Goal: Task Accomplishment & Management: Manage account settings

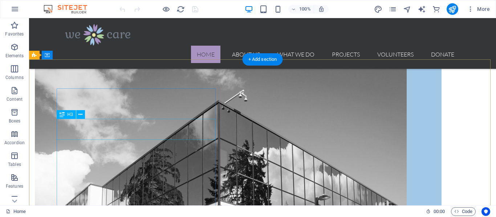
scroll to position [751, 0]
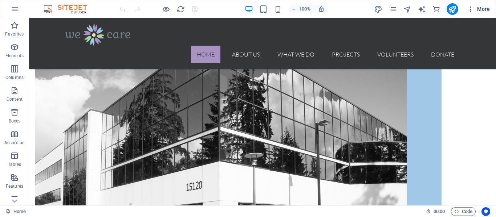
click at [475, 9] on span "More" at bounding box center [478, 8] width 23 height 7
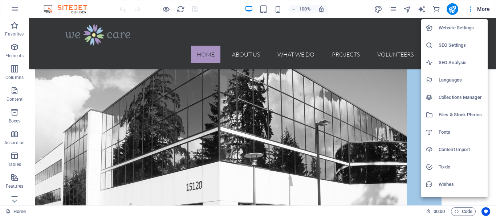
click at [219, 13] on div at bounding box center [248, 108] width 496 height 217
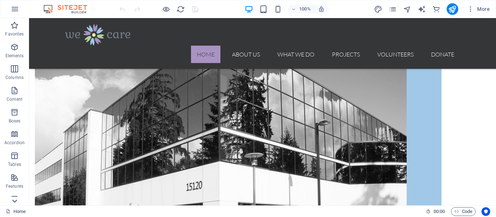
click at [16, 199] on icon at bounding box center [14, 201] width 10 height 10
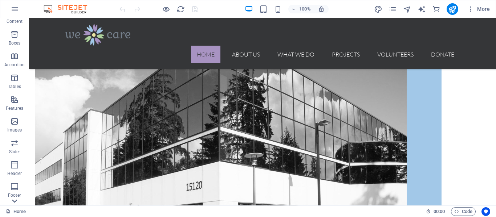
scroll to position [161, 0]
click at [459, 212] on span "Code" at bounding box center [463, 212] width 18 height 9
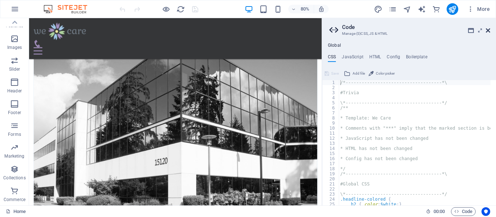
click at [487, 31] on icon at bounding box center [487, 31] width 4 height 6
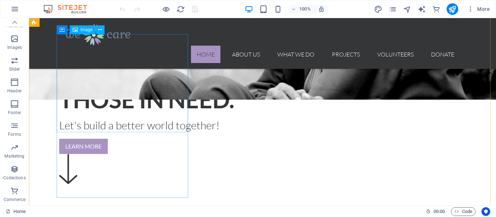
scroll to position [327, 0]
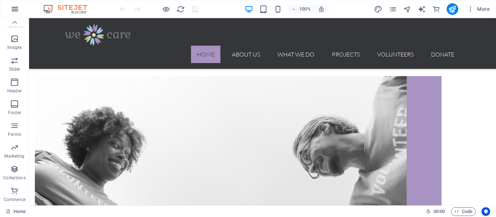
click at [15, 3] on button "button" at bounding box center [14, 8] width 17 height 17
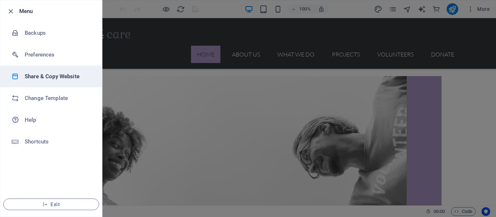
click at [57, 78] on h6 "Share & Copy Website" at bounding box center [58, 76] width 67 height 9
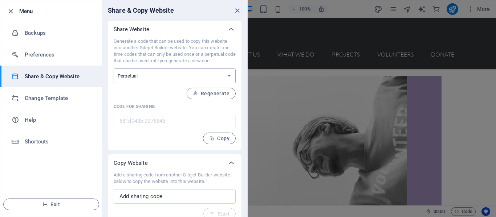
click at [135, 77] on select "One-time Perpetual" at bounding box center [175, 76] width 122 height 15
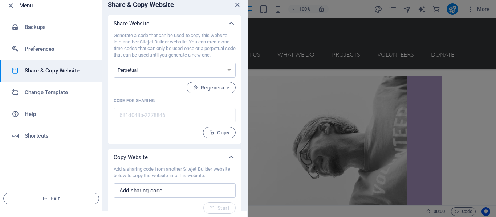
scroll to position [9, 0]
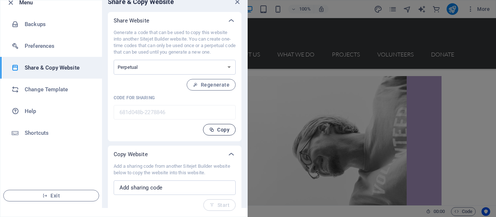
click at [212, 125] on button "Copy" at bounding box center [219, 130] width 33 height 12
click at [148, 193] on input "text" at bounding box center [175, 188] width 122 height 15
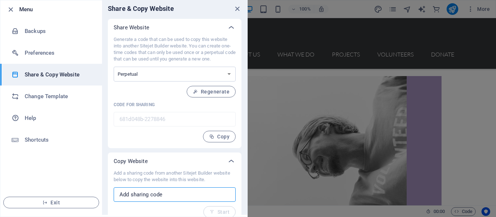
scroll to position [0, 0]
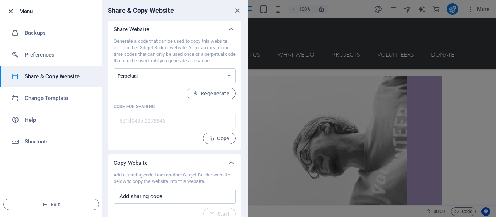
click at [13, 14] on icon "button" at bounding box center [11, 11] width 8 height 8
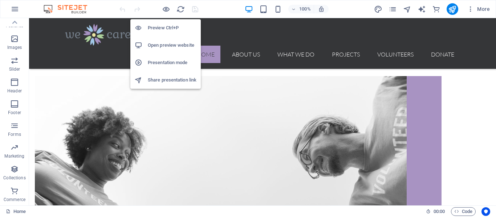
click at [161, 47] on h6 "Open preview website" at bounding box center [172, 45] width 49 height 9
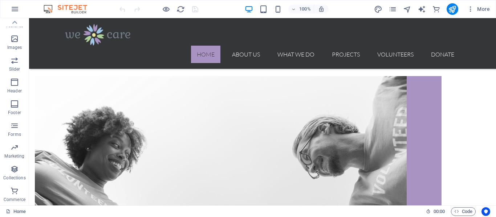
click at [196, 9] on div at bounding box center [158, 9] width 81 height 12
click at [89, 33] on div at bounding box center [262, 35] width 395 height 22
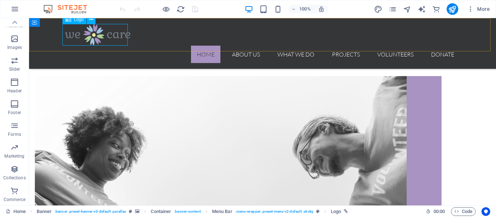
click at [77, 21] on span "Logo" at bounding box center [79, 19] width 10 height 4
click at [91, 20] on icon at bounding box center [91, 20] width 4 height 8
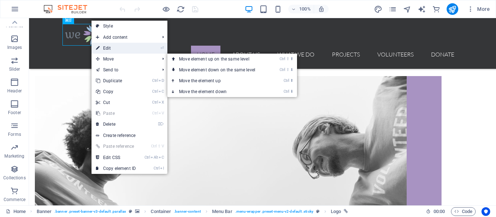
click at [110, 48] on link "⏎ Edit" at bounding box center [115, 48] width 49 height 11
select select "px"
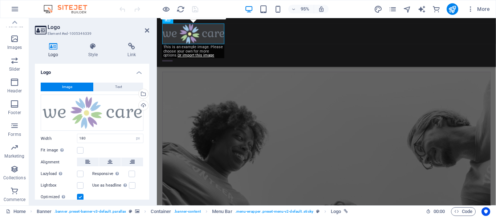
scroll to position [312, 0]
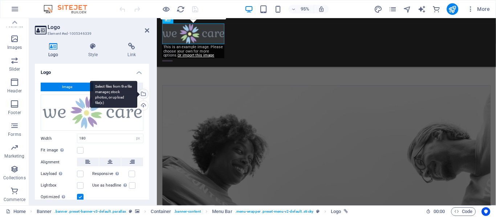
click at [141, 93] on div "Select files from the file manager, stock photos, or upload file(s)" at bounding box center [142, 94] width 11 height 11
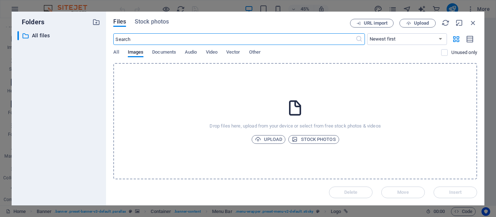
scroll to position [510, 0]
click at [260, 141] on icon "button" at bounding box center [258, 139] width 6 height 6
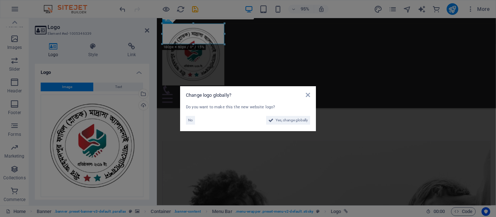
scroll to position [343, 0]
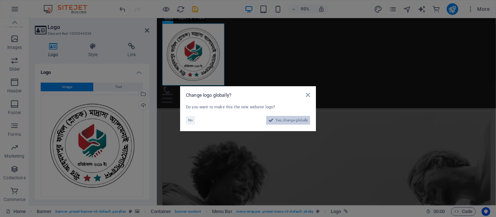
click at [282, 119] on span "Yes, change globally" at bounding box center [291, 120] width 32 height 9
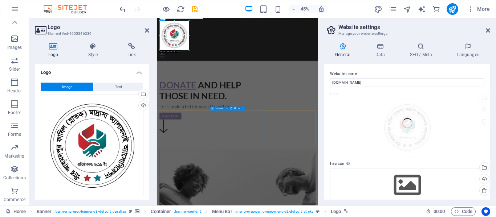
scroll to position [510, 0]
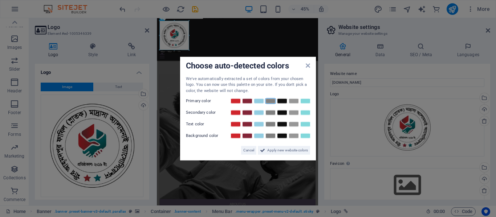
click at [270, 102] on link at bounding box center [270, 101] width 11 height 6
click at [257, 100] on link at bounding box center [258, 101] width 11 height 6
click at [253, 102] on div at bounding box center [269, 101] width 81 height 7
click at [258, 97] on div "Primary color" at bounding box center [248, 101] width 124 height 9
click at [259, 106] on div "We've automatically extracted a set of colors from your chosen logo. You can no…" at bounding box center [248, 115] width 124 height 79
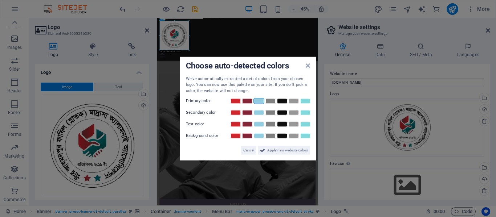
click at [257, 101] on link at bounding box center [258, 101] width 11 height 6
click at [247, 150] on span "Cancel" at bounding box center [248, 150] width 11 height 9
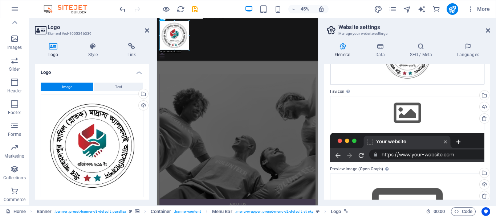
scroll to position [73, 0]
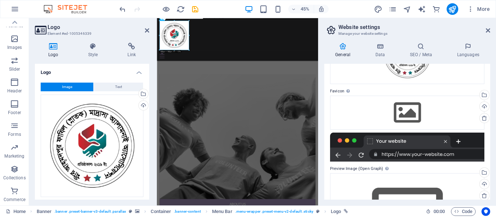
click at [407, 152] on div at bounding box center [407, 147] width 154 height 29
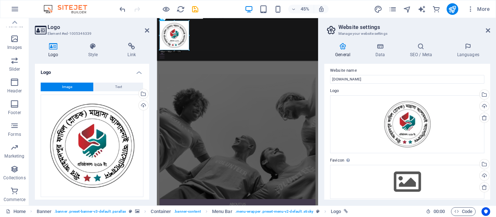
scroll to position [0, 0]
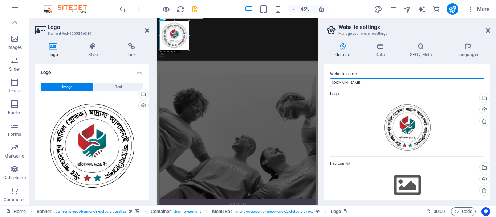
click at [359, 83] on input "[DOMAIN_NAME]" at bounding box center [407, 82] width 154 height 9
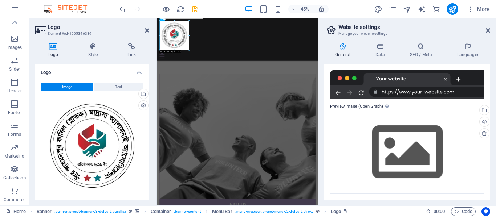
click at [90, 113] on div "Drag files here, click to choose files or select files from Files or our free s…" at bounding box center [92, 146] width 103 height 103
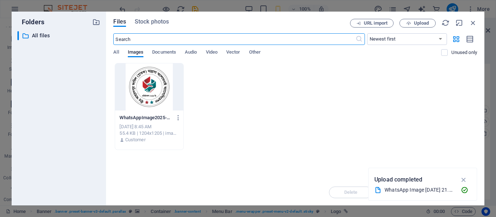
type input "150"
click at [146, 113] on div "WhatsAppImage2025-10-02at21.41.50_c7990949-GsHgiHqIFZ2uUR7e0xIreQ.webp WhatsApp…" at bounding box center [148, 118] width 59 height 12
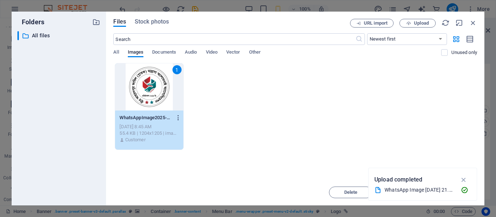
click at [176, 119] on icon "button" at bounding box center [178, 118] width 7 height 7
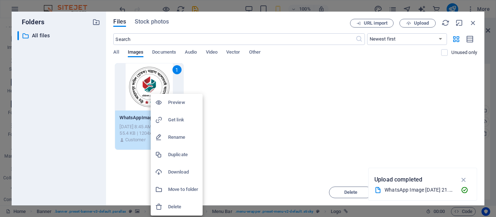
click at [177, 139] on h6 "Rename" at bounding box center [183, 137] width 30 height 9
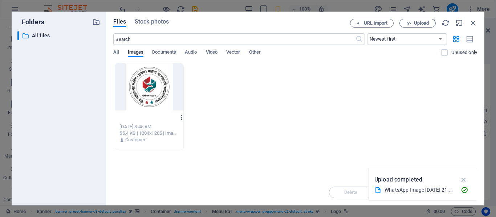
type input "AA L.webp"
click at [180, 119] on icon "button" at bounding box center [181, 118] width 7 height 7
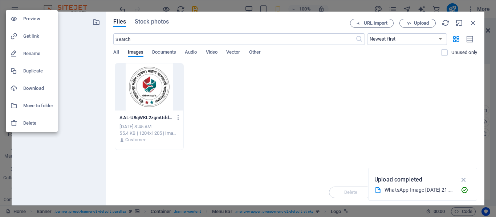
click at [28, 55] on h6 "Rename" at bounding box center [38, 53] width 30 height 9
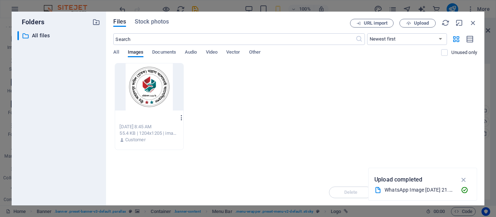
type input "AA.webp"
click at [182, 119] on icon "button" at bounding box center [181, 118] width 7 height 7
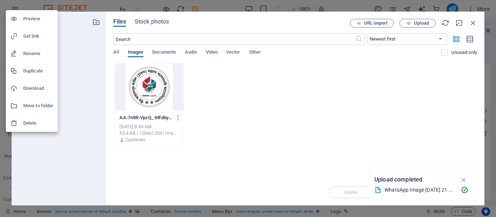
click at [177, 120] on div at bounding box center [248, 108] width 496 height 217
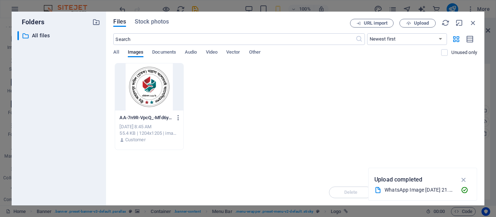
click at [177, 118] on icon "button" at bounding box center [178, 118] width 7 height 7
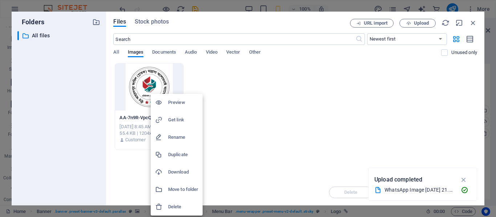
click at [176, 137] on h6 "Rename" at bounding box center [183, 137] width 30 height 9
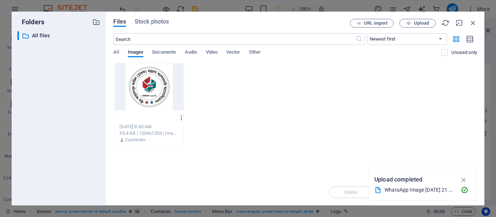
type input "AA Logo.webp"
click at [181, 118] on icon "button" at bounding box center [181, 118] width 7 height 7
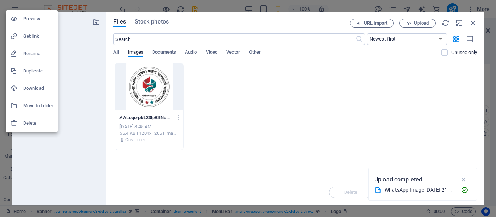
click at [226, 149] on div at bounding box center [248, 108] width 496 height 217
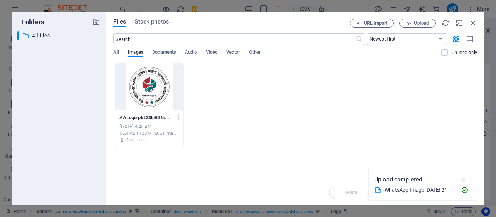
click at [462, 184] on icon "button" at bounding box center [463, 180] width 8 height 8
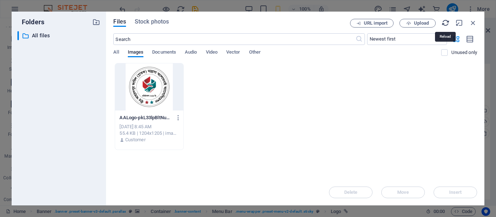
click at [443, 24] on icon "button" at bounding box center [445, 23] width 8 height 8
click at [411, 22] on span "Upload" at bounding box center [417, 23] width 30 height 5
click at [372, 25] on span "URL import" at bounding box center [376, 23] width 24 height 4
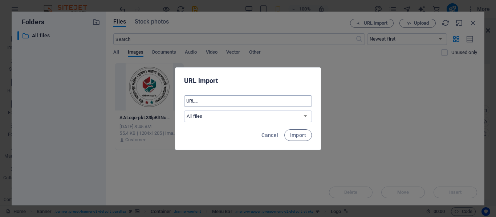
click at [240, 97] on input "text" at bounding box center [248, 101] width 128 height 12
paste input "681d048b-2278846"
type input "681d048b-2278846"
type input "180"
paste input "[URL][DOMAIN_NAME]"
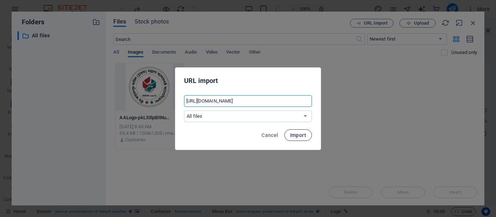
type input "[URL][DOMAIN_NAME]"
click at [297, 137] on span "Import" at bounding box center [298, 135] width 16 height 6
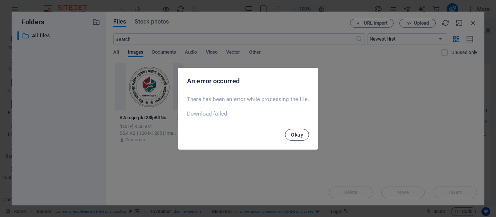
click at [293, 135] on span "Okay" at bounding box center [297, 135] width 12 height 6
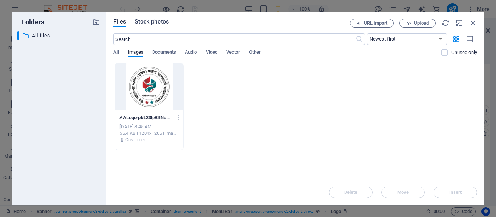
click at [156, 24] on span "Stock photos" at bounding box center [152, 21] width 34 height 9
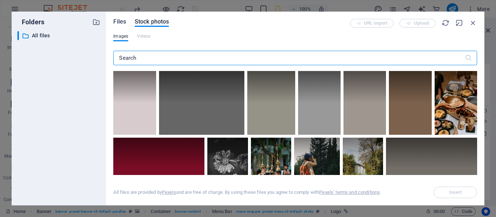
click at [121, 23] on span "Files" at bounding box center [119, 21] width 13 height 9
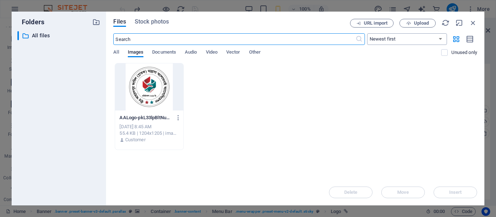
click at [405, 38] on select "Newest first Oldest first Name (A-Z) Name (Z-A) Size (0-9) Size (9-0) Resolutio…" at bounding box center [407, 39] width 80 height 12
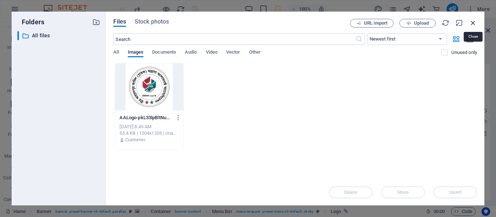
click at [471, 24] on icon "button" at bounding box center [473, 23] width 8 height 8
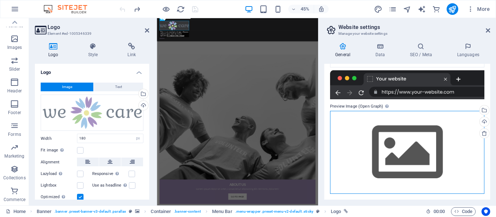
click at [394, 146] on div "Drag files here, click to choose files or select files from Files or our free s…" at bounding box center [407, 152] width 154 height 83
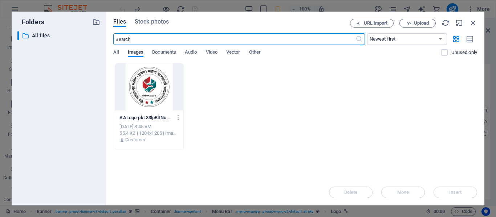
click at [158, 86] on div at bounding box center [149, 86] width 68 height 47
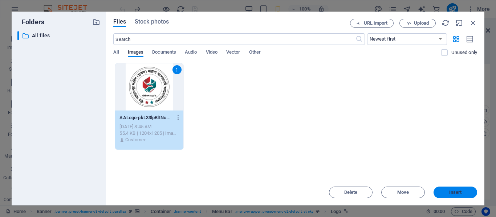
click at [455, 191] on span "Insert" at bounding box center [455, 192] width 13 height 4
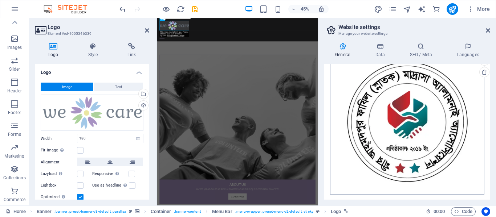
scroll to position [197, 0]
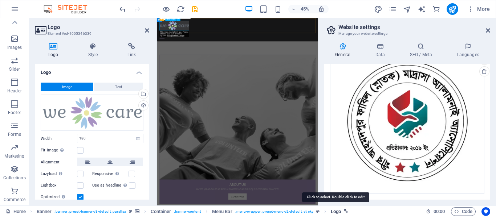
click at [337, 213] on span "Logo" at bounding box center [335, 212] width 10 height 9
click at [346, 212] on icon "breadcrumb" at bounding box center [346, 212] width 4 height 4
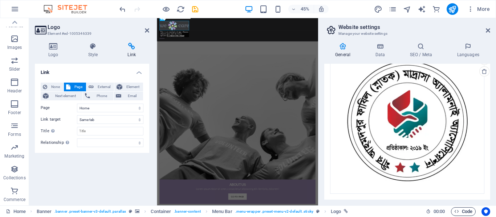
click at [467, 212] on span "Code" at bounding box center [463, 212] width 18 height 9
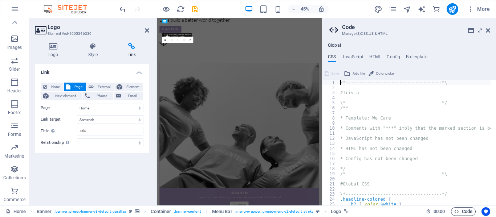
scroll to position [0, 0]
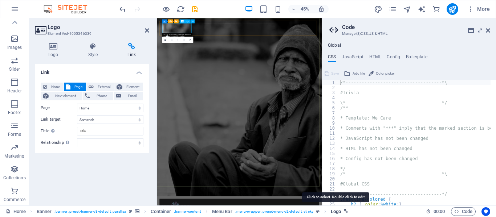
click at [332, 210] on span "Logo" at bounding box center [335, 212] width 10 height 9
click at [346, 212] on icon "breadcrumb" at bounding box center [346, 212] width 4 height 4
click at [463, 210] on span "Code" at bounding box center [463, 212] width 18 height 9
click at [459, 214] on span "Code" at bounding box center [463, 212] width 18 height 9
click at [436, 211] on span "00 : 00" at bounding box center [438, 212] width 11 height 9
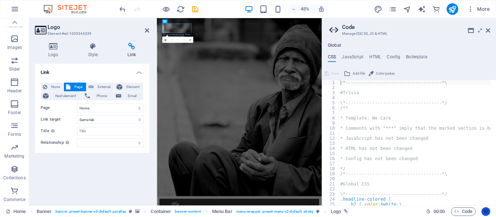
click at [485, 210] on icon "Usercentrics" at bounding box center [485, 211] width 5 height 5
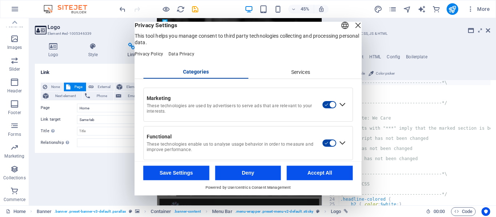
click at [353, 30] on div "Close Layer" at bounding box center [358, 25] width 10 height 10
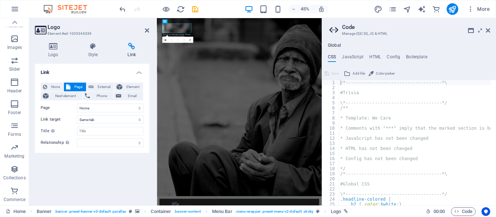
click at [490, 29] on aside "Code Manage (S)CSS, JS & HTML Global CSS JavaScript HTML Config Boilerplate /*-…" at bounding box center [408, 112] width 174 height 188
click at [486, 32] on icon at bounding box center [487, 31] width 4 height 6
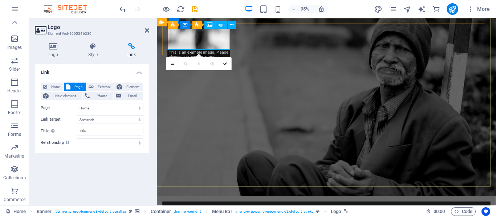
click at [213, 26] on div "Logo" at bounding box center [215, 25] width 23 height 8
click at [218, 26] on span "Logo" at bounding box center [219, 25] width 9 height 4
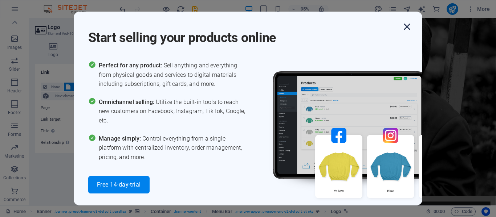
click at [408, 26] on icon "button" at bounding box center [406, 26] width 13 height 13
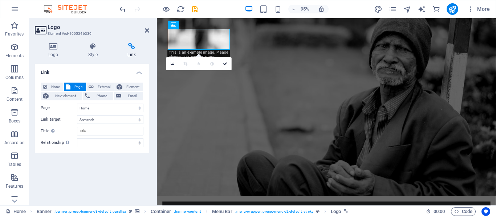
click at [49, 8] on img at bounding box center [69, 9] width 54 height 9
click at [124, 11] on icon "undo" at bounding box center [122, 9] width 8 height 8
click at [179, 9] on icon "reload" at bounding box center [180, 9] width 8 height 8
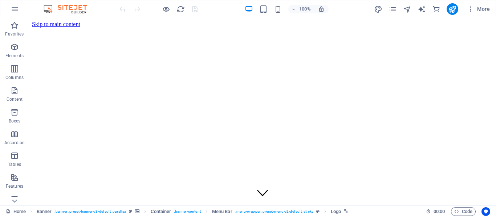
click at [193, 10] on div at bounding box center [158, 9] width 81 height 12
click at [179, 10] on icon "reload" at bounding box center [180, 9] width 8 height 8
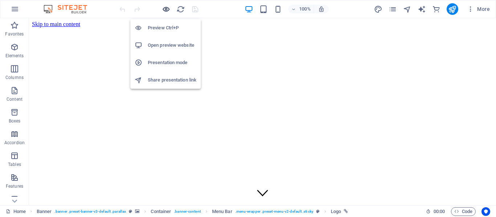
click at [165, 11] on icon "button" at bounding box center [166, 9] width 8 height 8
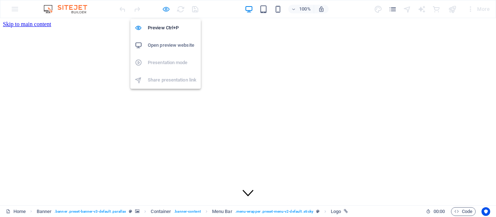
click at [165, 11] on icon "button" at bounding box center [166, 9] width 8 height 8
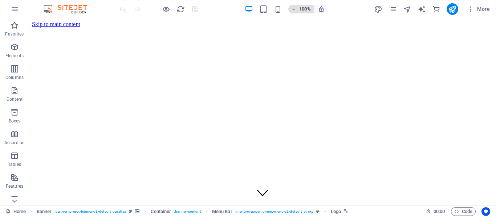
click at [306, 11] on h6 "100%" at bounding box center [305, 9] width 12 height 9
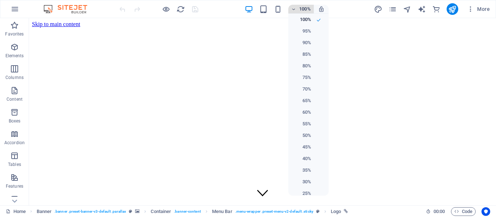
click at [306, 11] on div at bounding box center [248, 108] width 496 height 217
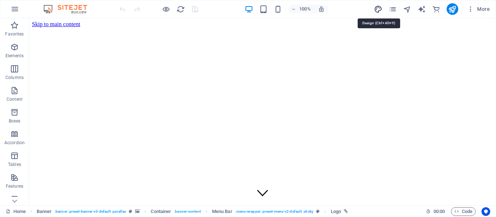
click at [381, 12] on icon "design" at bounding box center [378, 9] width 8 height 8
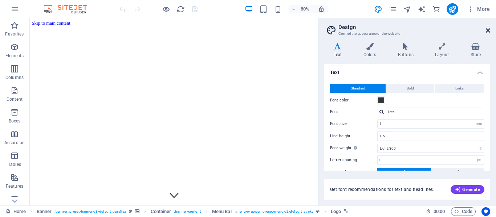
click at [486, 32] on icon at bounding box center [487, 31] width 4 height 6
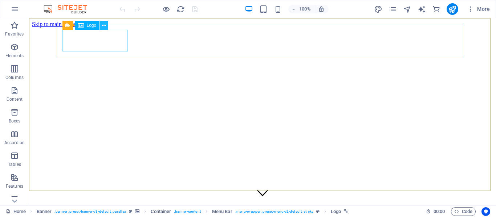
click at [106, 24] on button at bounding box center [103, 25] width 9 height 9
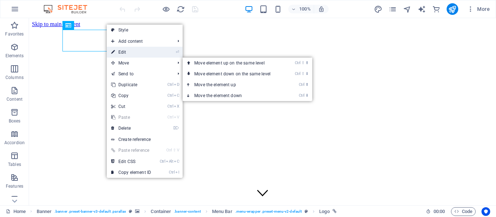
click at [124, 55] on link "⏎ Edit" at bounding box center [131, 52] width 49 height 11
select select "px"
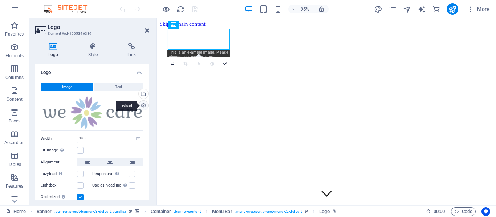
click at [140, 102] on div "Upload" at bounding box center [142, 106] width 11 height 11
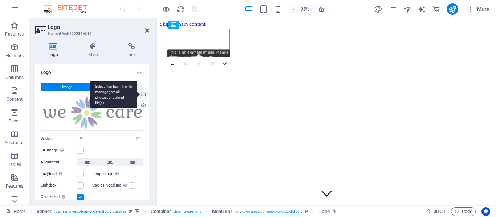
click at [143, 93] on div "Select files from the file manager, stock photos, or upload file(s)" at bounding box center [142, 94] width 11 height 11
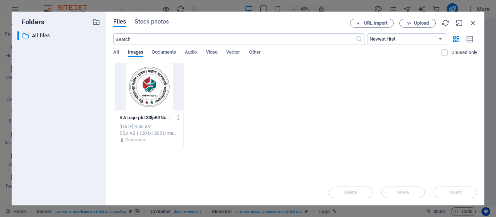
click at [156, 82] on div at bounding box center [149, 86] width 68 height 47
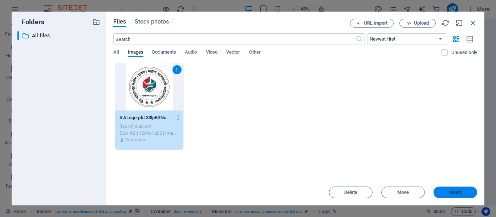
click at [445, 195] on button "Insert" at bounding box center [455, 193] width 44 height 12
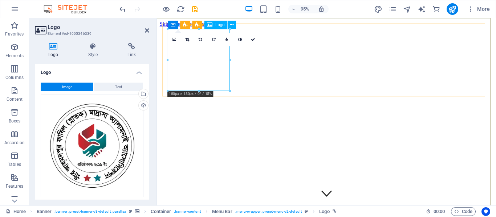
drag, startPoint x: 386, startPoint y: 108, endPoint x: 207, endPoint y: 75, distance: 181.8
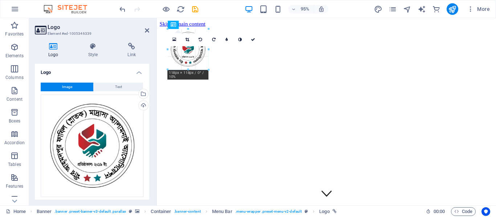
drag, startPoint x: 231, startPoint y: 93, endPoint x: 202, endPoint y: 66, distance: 39.3
type input "118"
click at [68, 87] on span "Image" at bounding box center [67, 87] width 10 height 9
click at [54, 47] on icon at bounding box center [53, 46] width 37 height 7
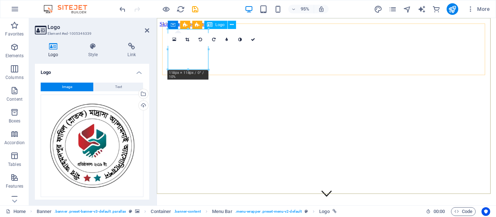
click at [252, 41] on icon at bounding box center [253, 40] width 4 height 4
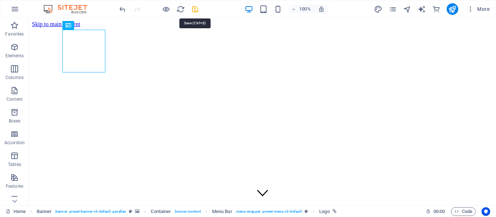
click at [198, 7] on icon "save" at bounding box center [195, 9] width 8 height 8
checkbox input "false"
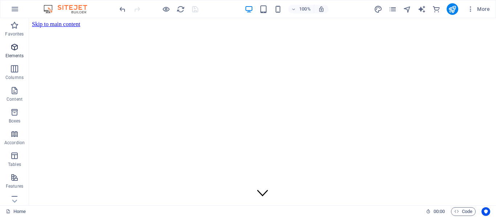
click at [17, 53] on span "Elements" at bounding box center [14, 51] width 29 height 17
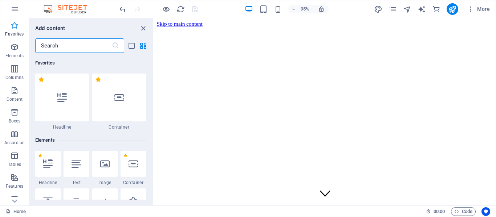
click at [15, 30] on span "Favorites" at bounding box center [14, 29] width 29 height 17
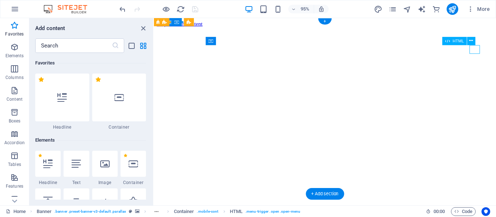
click at [473, 42] on button at bounding box center [471, 41] width 8 height 8
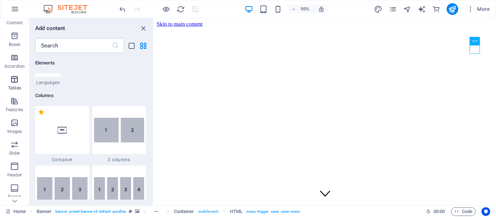
scroll to position [161, 0]
click at [53, 8] on img at bounding box center [69, 9] width 54 height 9
click at [17, 8] on icon "button" at bounding box center [15, 9] width 9 height 9
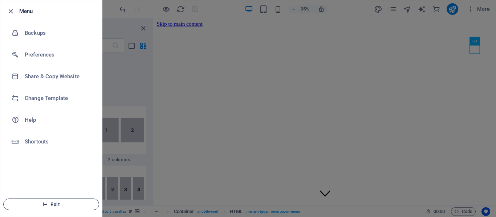
click at [74, 208] on button "Exit" at bounding box center [51, 205] width 96 height 12
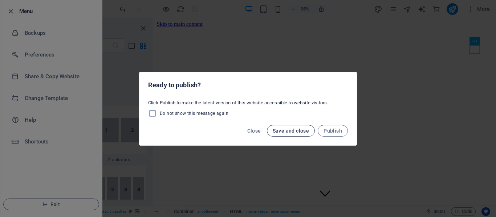
click at [289, 131] on span "Save and close" at bounding box center [290, 131] width 37 height 6
